Goal: Task Accomplishment & Management: Manage account settings

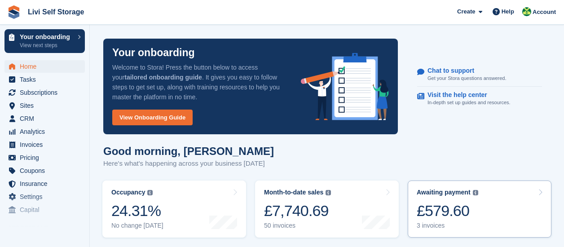
scroll to position [90, 0]
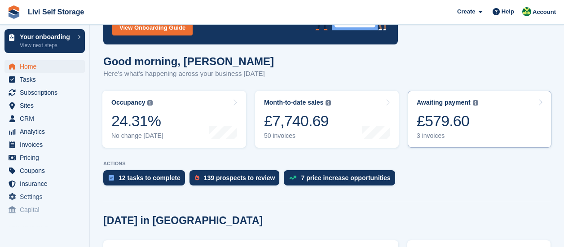
click at [419, 137] on div "3 invoices" at bounding box center [447, 136] width 61 height 8
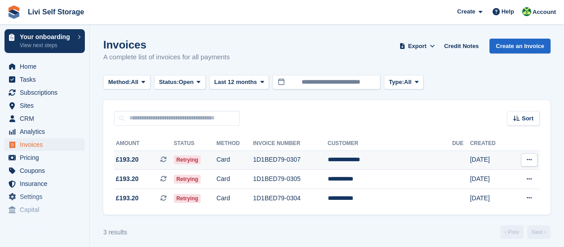
click at [199, 162] on span "Retrying" at bounding box center [187, 159] width 27 height 9
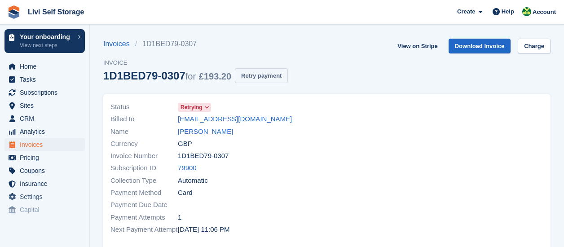
click at [256, 75] on button "Retry payment" at bounding box center [261, 75] width 53 height 15
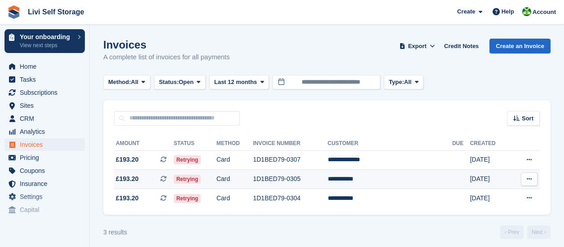
click at [381, 177] on td "**********" at bounding box center [390, 179] width 124 height 19
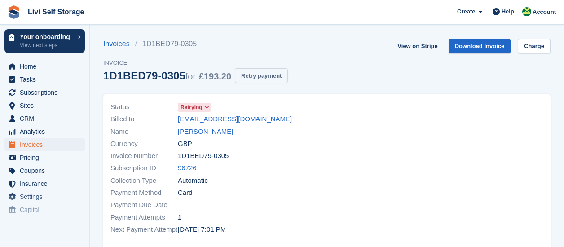
click at [261, 76] on button "Retry payment" at bounding box center [261, 75] width 53 height 15
click at [32, 70] on span "Home" at bounding box center [47, 66] width 54 height 13
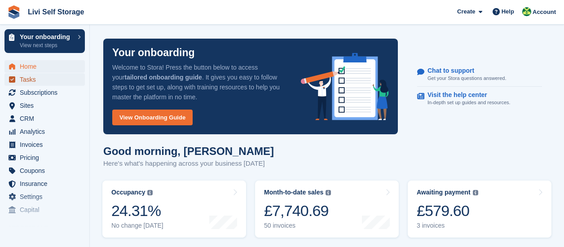
click at [33, 81] on span "Tasks" at bounding box center [47, 79] width 54 height 13
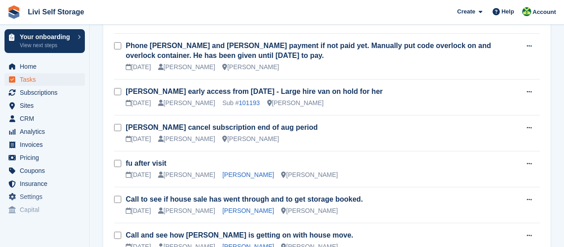
scroll to position [180, 0]
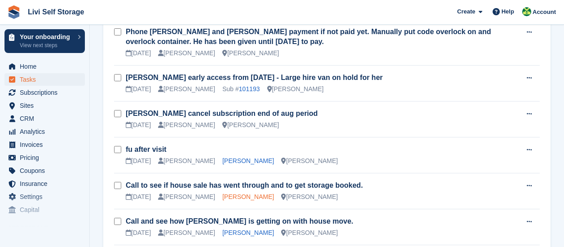
click at [244, 196] on link "[PERSON_NAME]" at bounding box center [248, 196] width 52 height 7
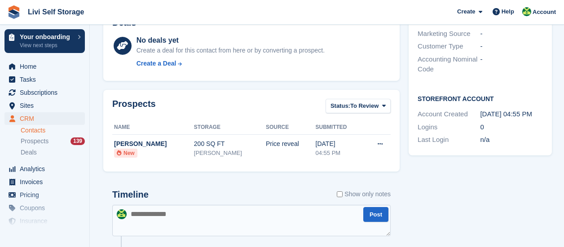
scroll to position [180, 0]
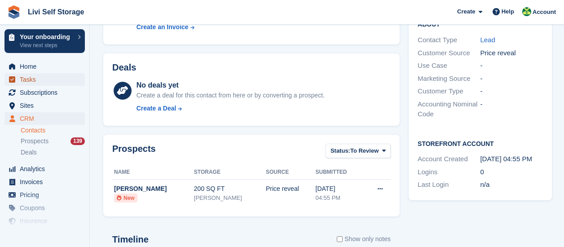
click at [27, 80] on span "Tasks" at bounding box center [47, 79] width 54 height 13
